Goal: Information Seeking & Learning: Learn about a topic

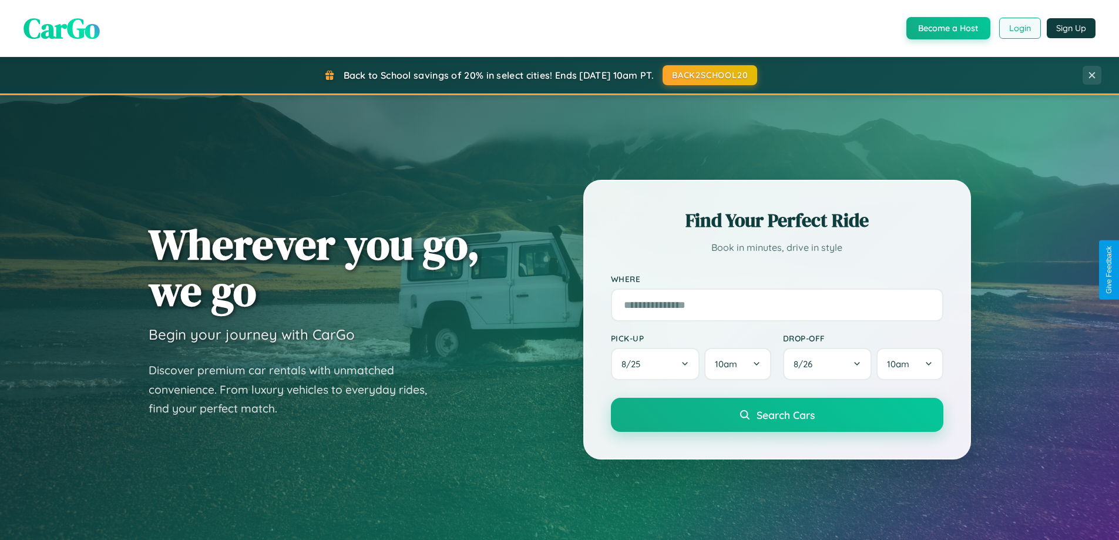
click at [1019, 28] on button "Login" at bounding box center [1020, 28] width 42 height 21
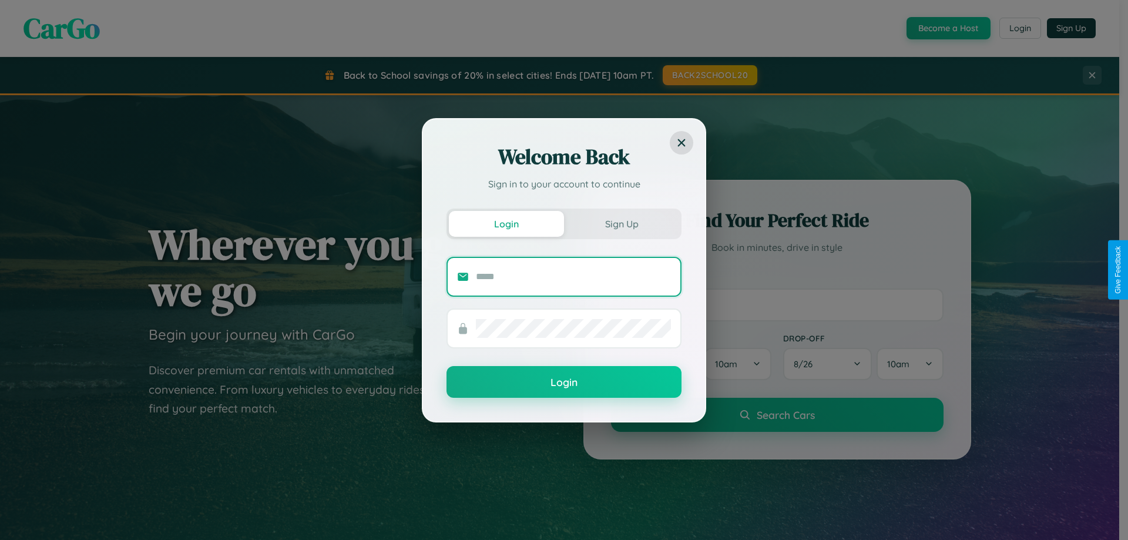
click at [573, 276] on input "text" at bounding box center [573, 276] width 195 height 19
type input "**********"
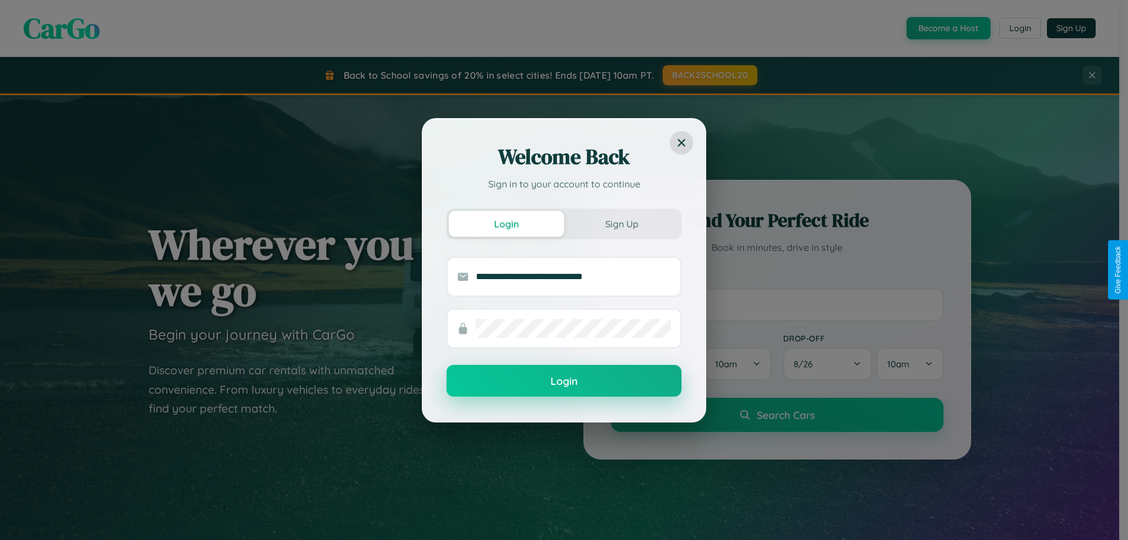
click at [564, 381] on button "Login" at bounding box center [563, 381] width 235 height 32
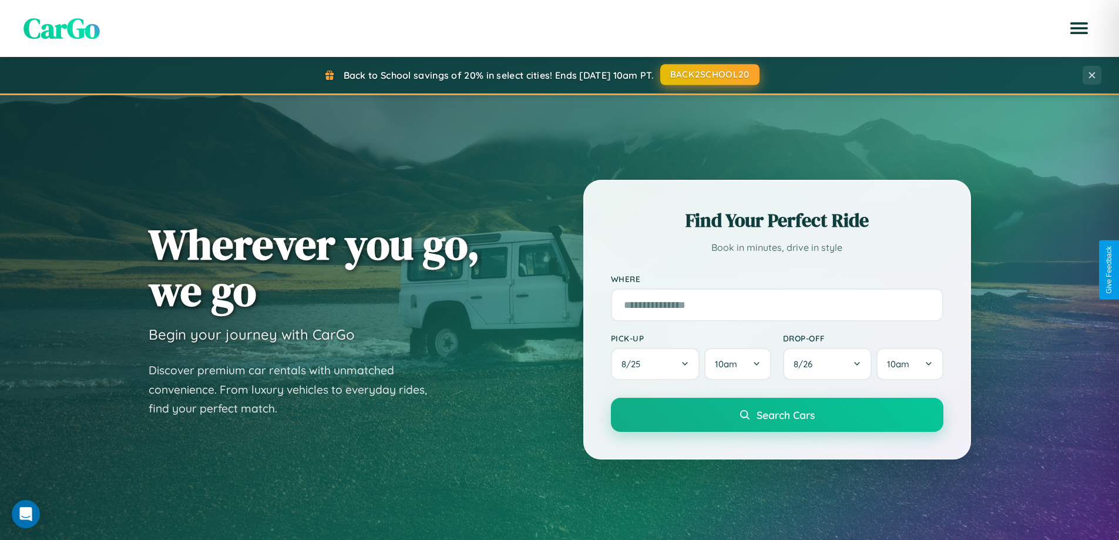
click at [709, 75] on button "BACK2SCHOOL20" at bounding box center [709, 74] width 99 height 21
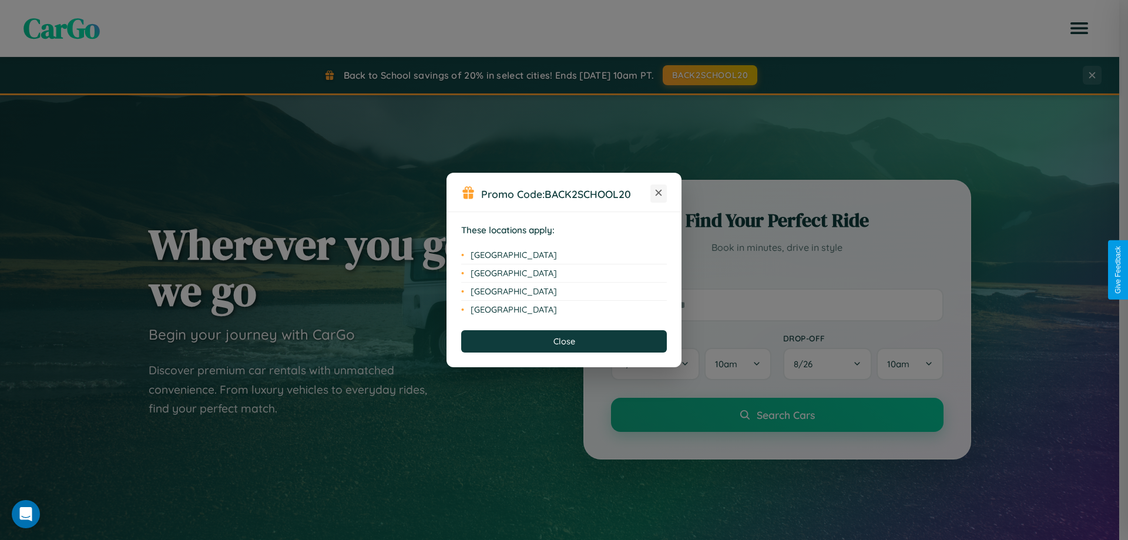
click at [658, 193] on icon at bounding box center [658, 193] width 6 height 6
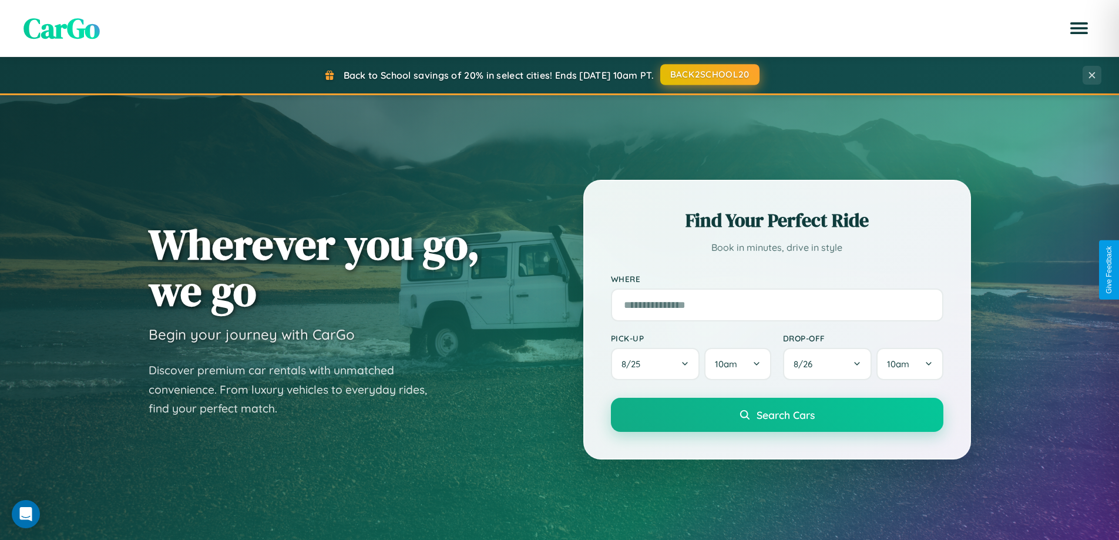
click at [709, 75] on button "BACK2SCHOOL20" at bounding box center [709, 74] width 99 height 21
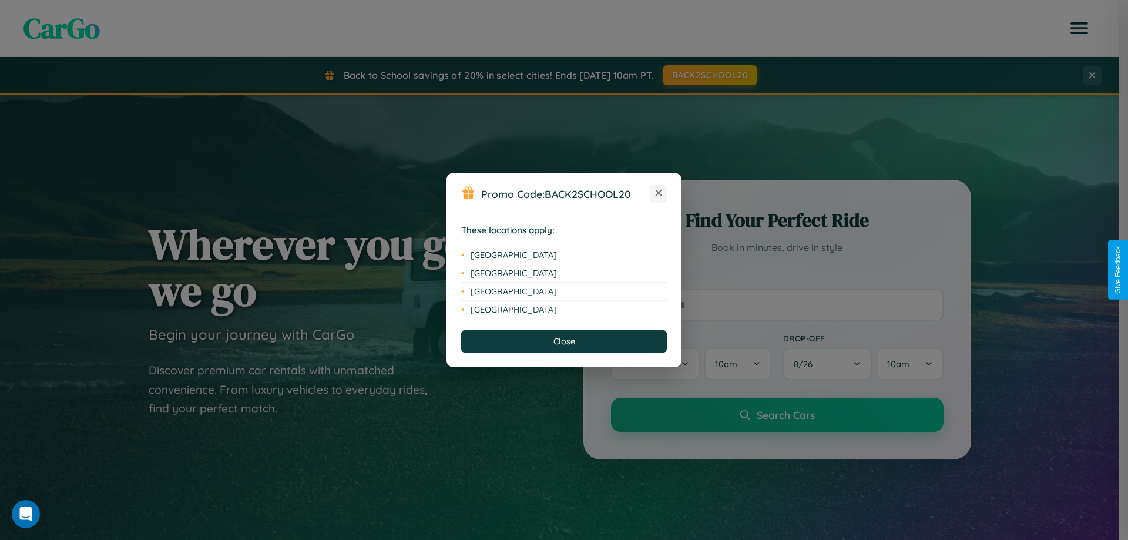
click at [658, 193] on icon at bounding box center [658, 193] width 6 height 6
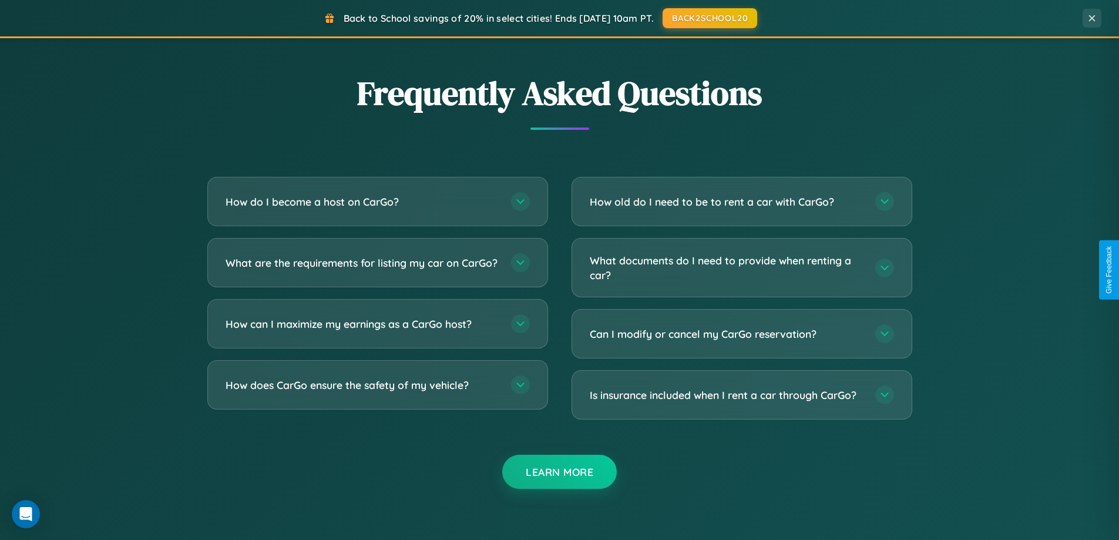
scroll to position [2260, 0]
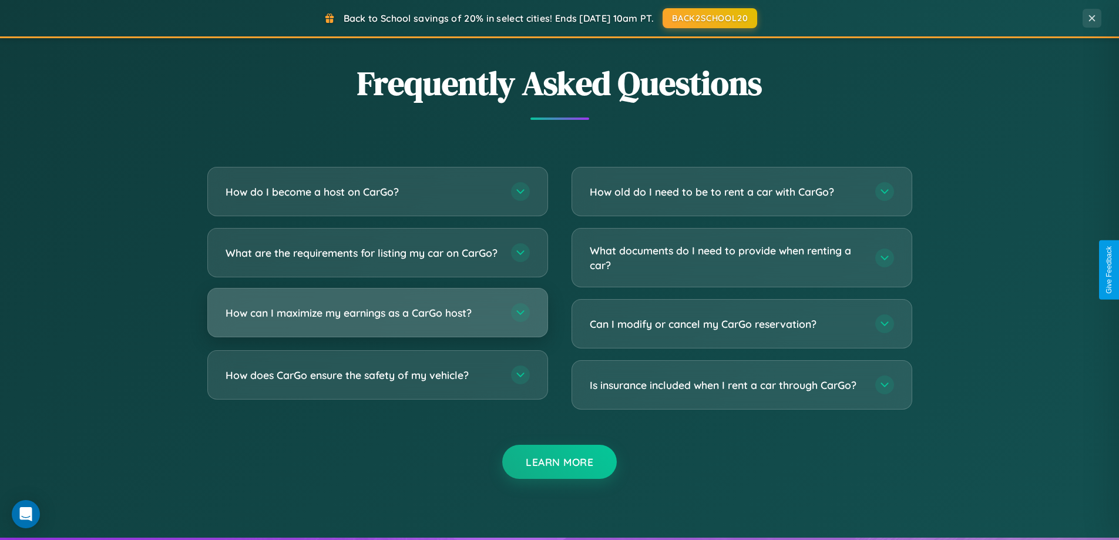
click at [377, 320] on h3 "How can I maximize my earnings as a CarGo host?" at bounding box center [363, 312] width 274 height 15
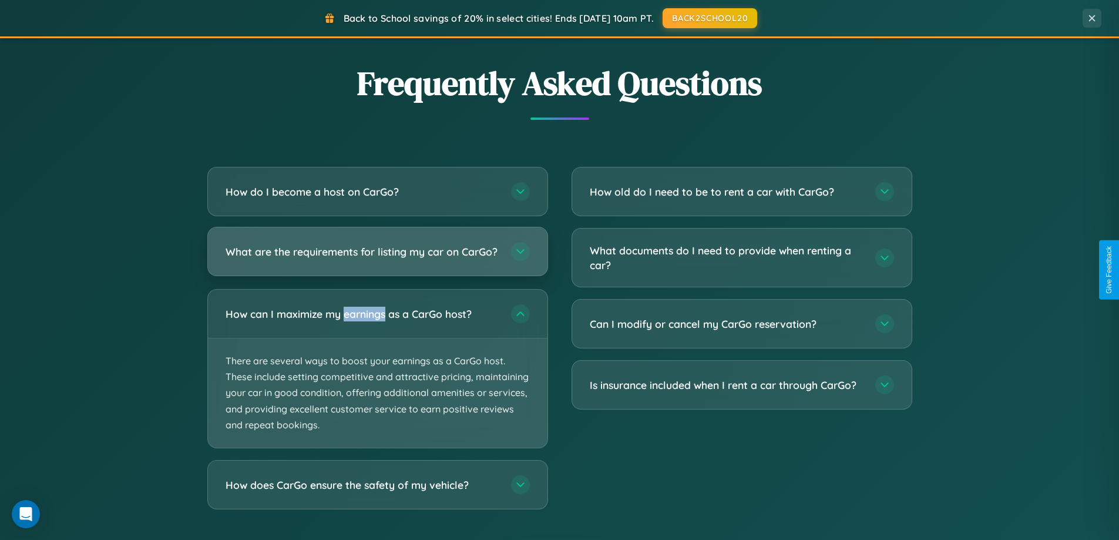
click at [377, 257] on h3 "What are the requirements for listing my car on CarGo?" at bounding box center [363, 251] width 274 height 15
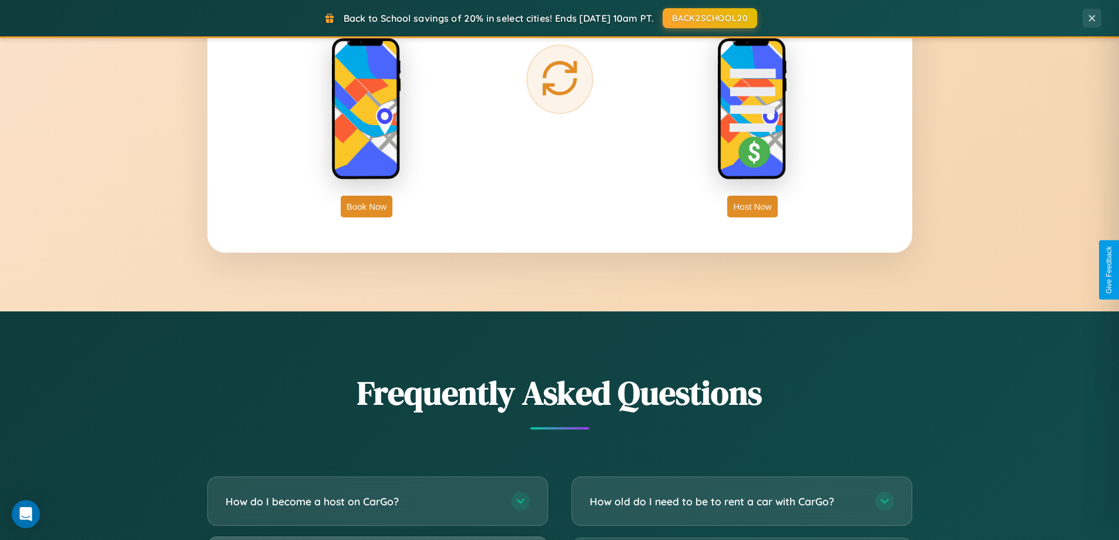
scroll to position [1887, 0]
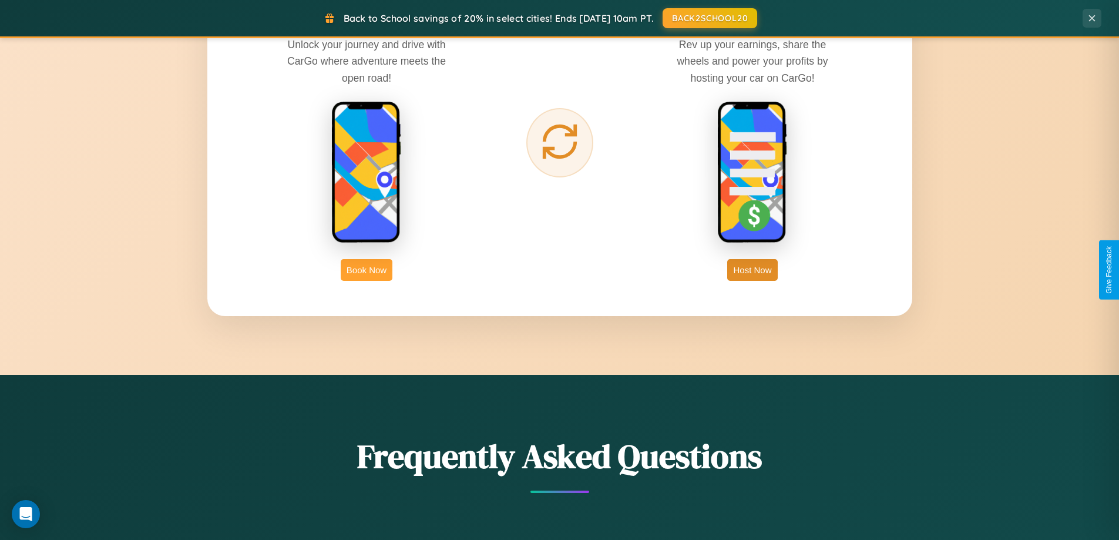
click at [366, 270] on button "Book Now" at bounding box center [367, 270] width 52 height 22
